Goal: Find contact information: Find contact information

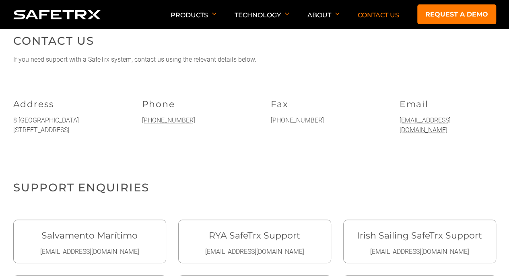
scroll to position [141, 0]
click at [440, 122] on link "[EMAIL_ADDRESS][DOMAIN_NAME]" at bounding box center [425, 124] width 51 height 17
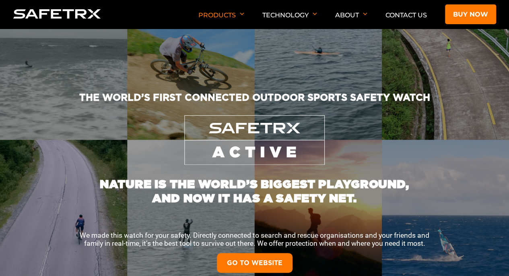
click at [248, 255] on link "GO TO WEBSITE" at bounding box center [255, 263] width 76 height 20
click at [264, 257] on link "GO TO WEBSITE" at bounding box center [255, 263] width 76 height 20
